Goal: Task Accomplishment & Management: Use online tool/utility

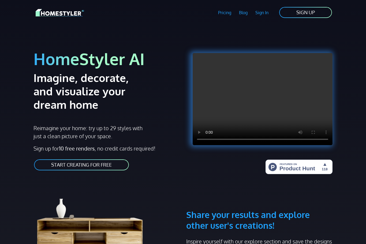
click at [120, 166] on link "START CREATING FOR FREE" at bounding box center [82, 165] width 96 height 12
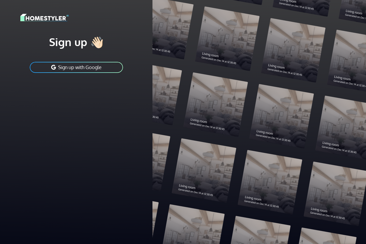
click at [115, 73] on button "Sign up with Google" at bounding box center [76, 67] width 94 height 12
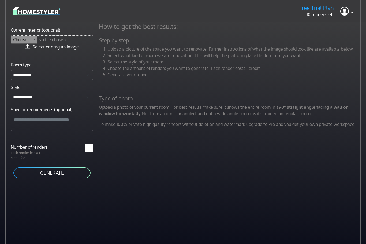
click at [76, 47] on input "Current interior (optional)" at bounding box center [52, 46] width 82 height 21
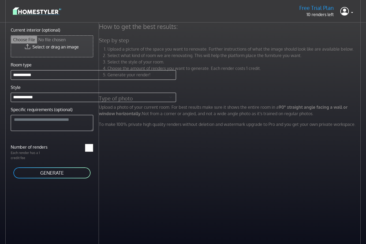
click at [72, 50] on input "Current interior (optional)" at bounding box center [52, 46] width 82 height 21
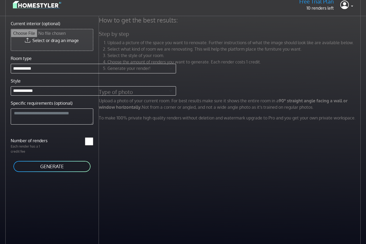
scroll to position [6, 0]
click at [76, 46] on input "Current interior (optional)" at bounding box center [52, 39] width 82 height 21
click at [68, 42] on input "Current interior (optional)" at bounding box center [52, 39] width 82 height 21
click at [59, 39] on input "Current interior (optional)" at bounding box center [52, 39] width 82 height 21
click at [325, 0] on h5 "Free Trial Plan" at bounding box center [316, 1] width 35 height 7
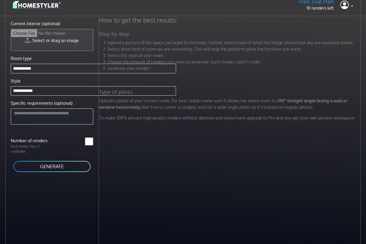
click at [81, 40] on input "Current interior (optional)" at bounding box center [52, 39] width 82 height 21
click at [67, 37] on input "Current interior (optional)" at bounding box center [52, 39] width 82 height 21
click at [25, 40] on input "Current interior (optional)" at bounding box center [52, 39] width 82 height 21
click at [24, 46] on input "Current interior (optional)" at bounding box center [52, 39] width 82 height 21
click at [30, 40] on input "Current interior (optional)" at bounding box center [52, 39] width 82 height 21
